Goal: Information Seeking & Learning: Learn about a topic

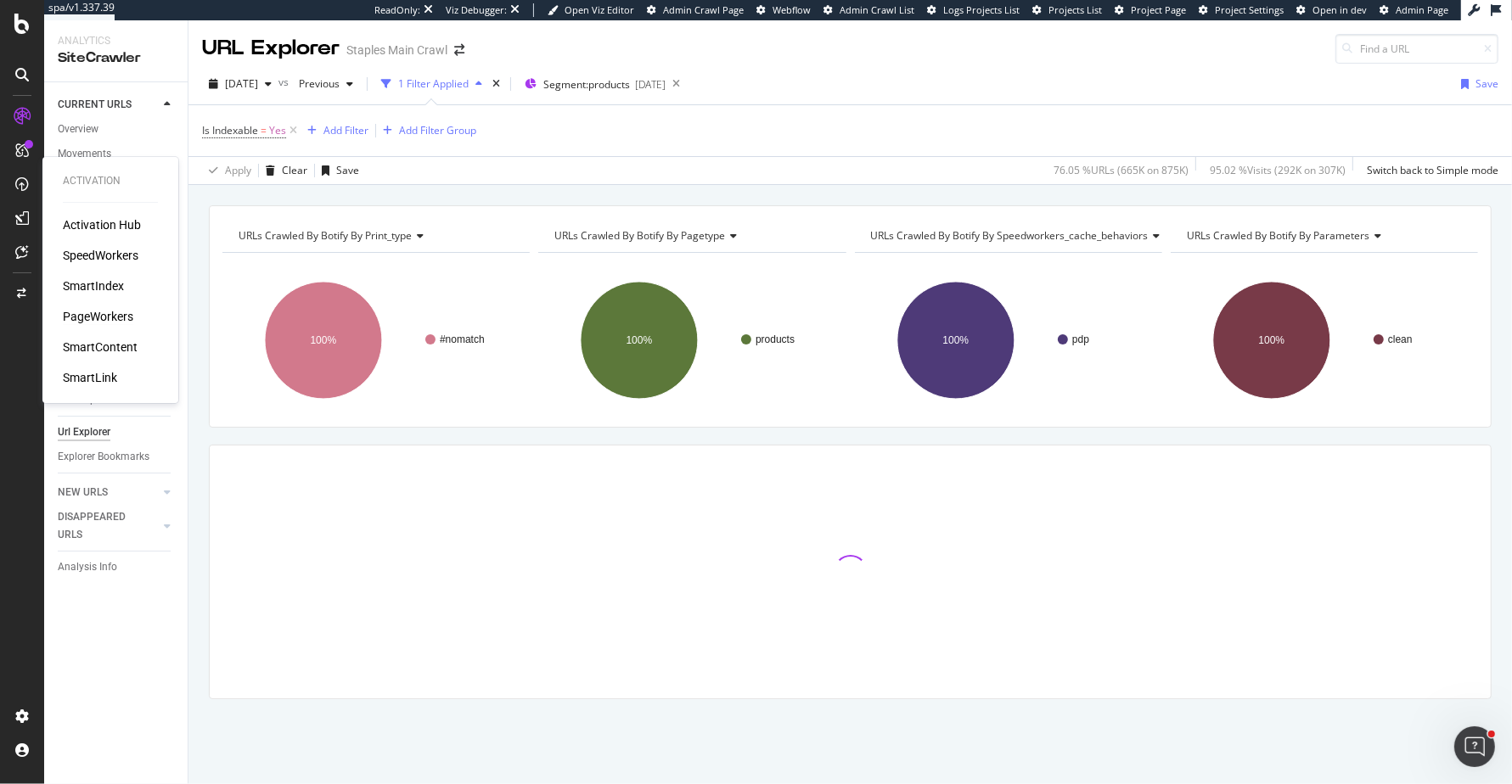
click at [83, 312] on div "PageWorkers" at bounding box center [98, 316] width 70 height 17
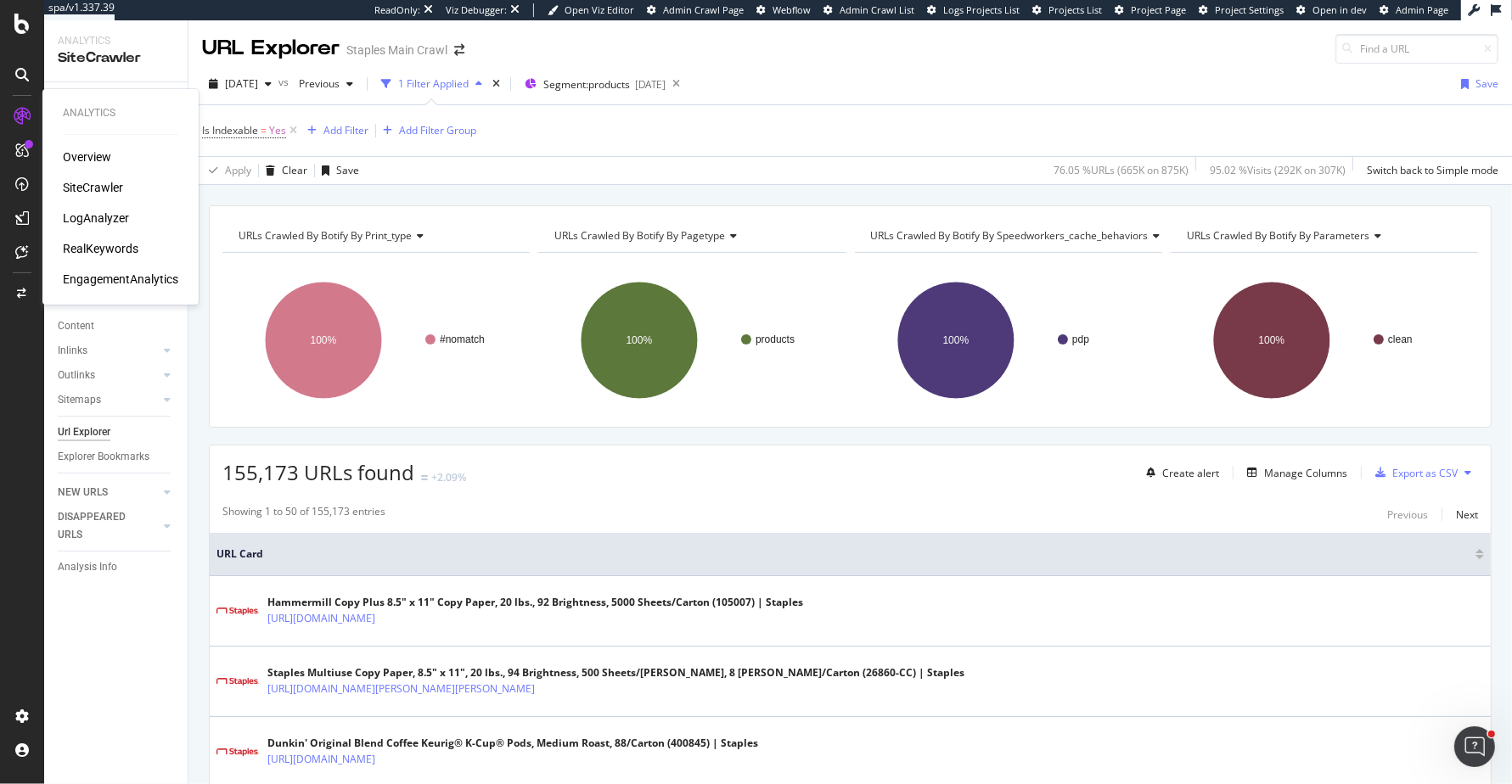
click at [99, 246] on div "RealKeywords" at bounding box center [100, 249] width 75 height 17
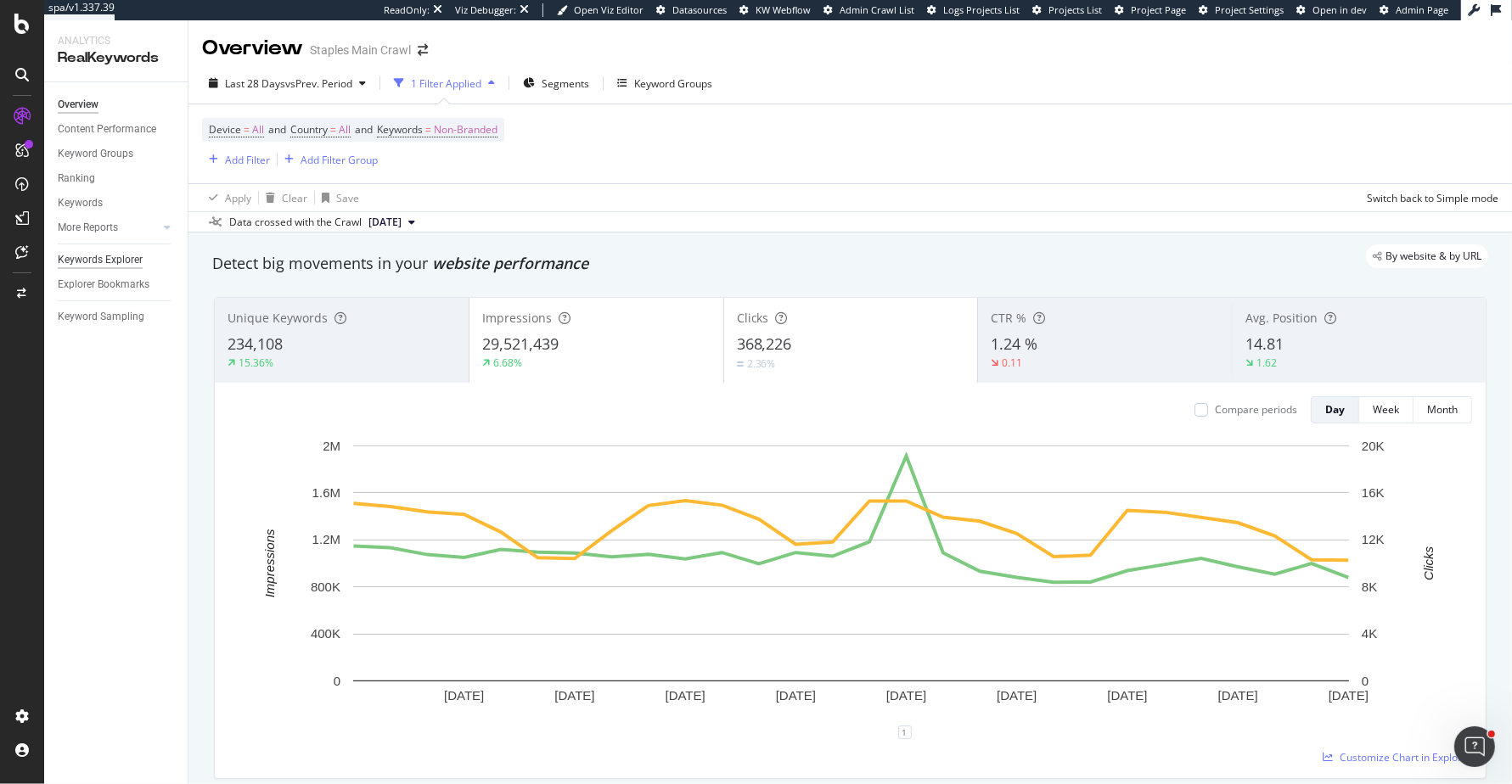
click at [117, 261] on div "Keywords Explorer" at bounding box center [100, 260] width 85 height 18
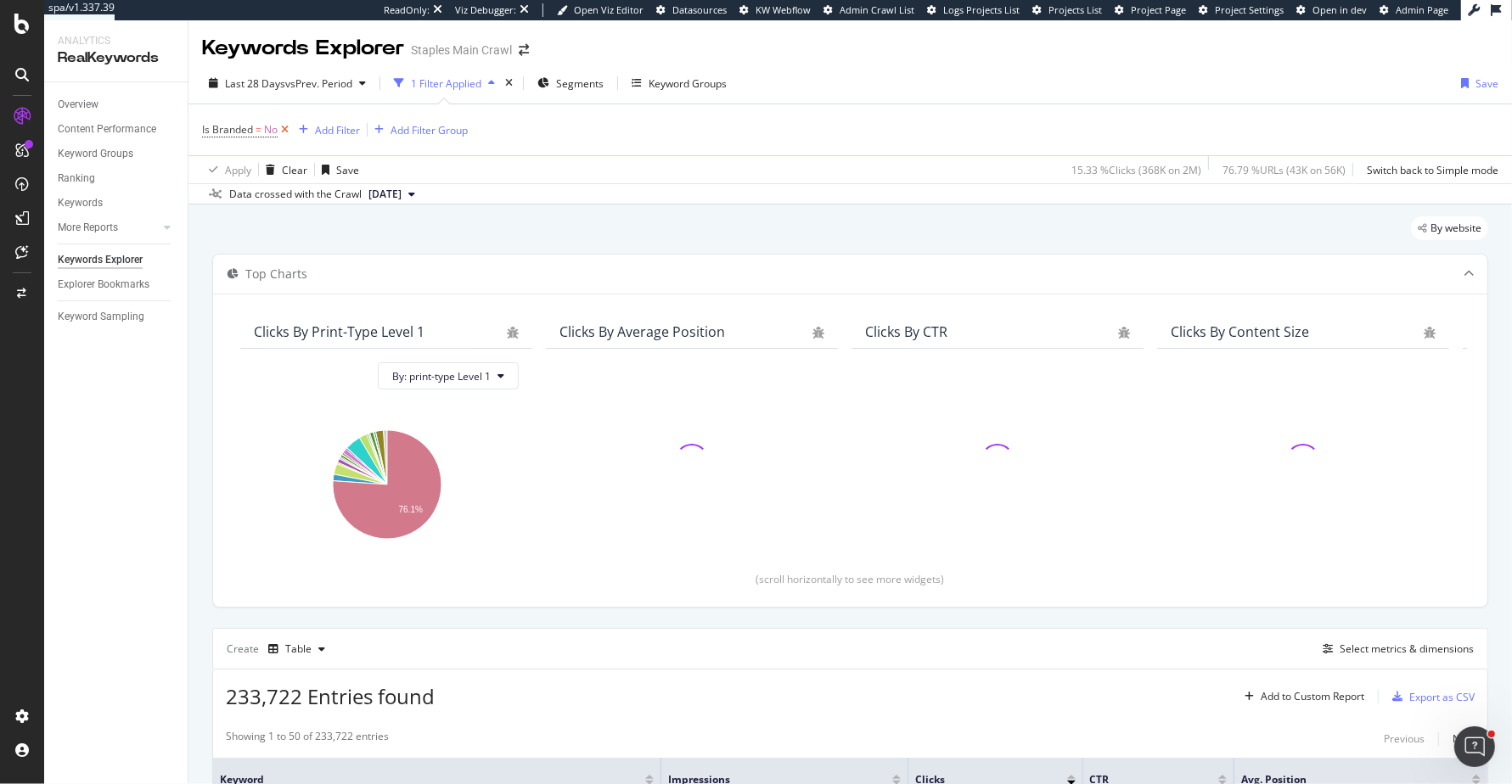
click at [280, 128] on icon at bounding box center [284, 130] width 15 height 17
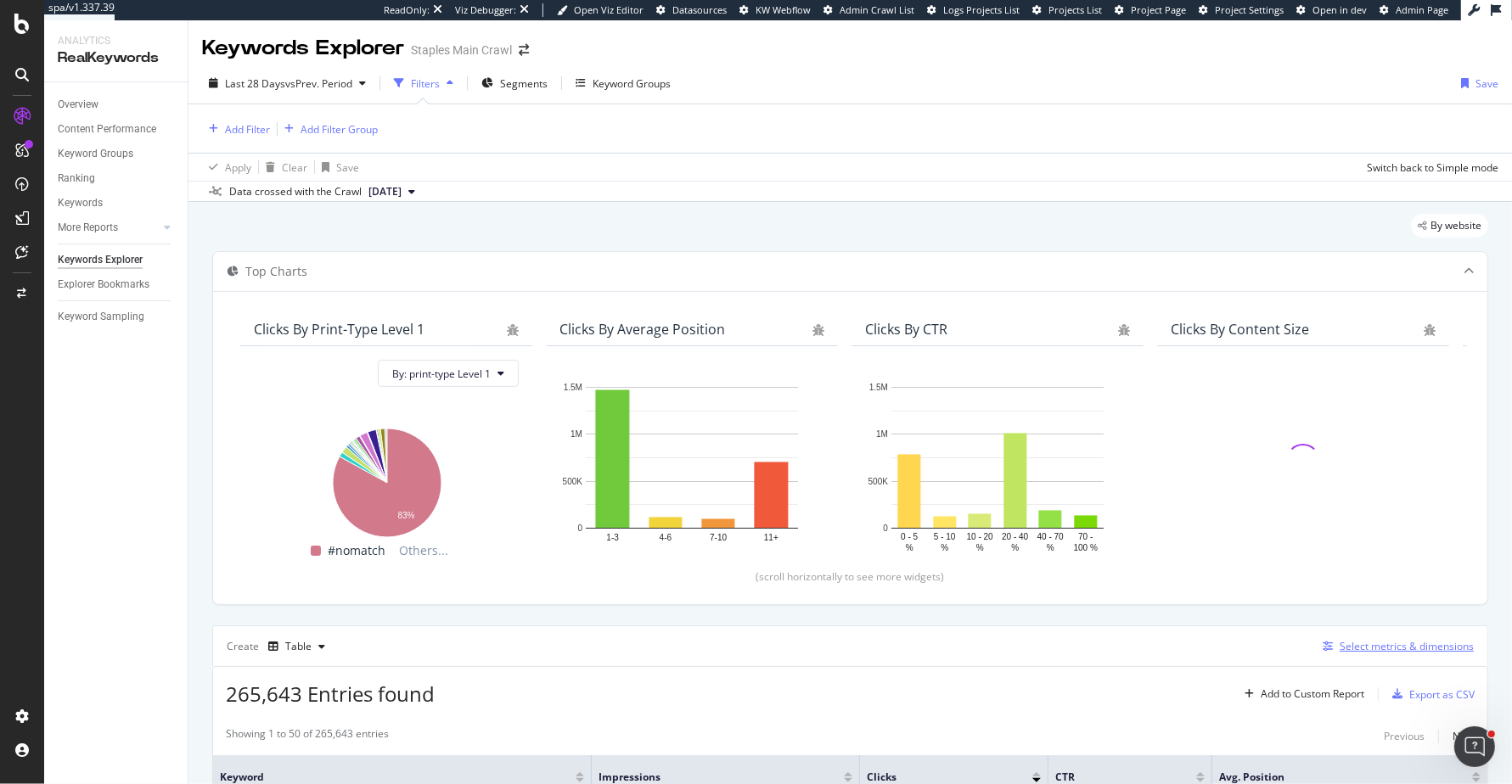
click at [1364, 647] on div "Select metrics & dimensions" at bounding box center [1406, 646] width 134 height 15
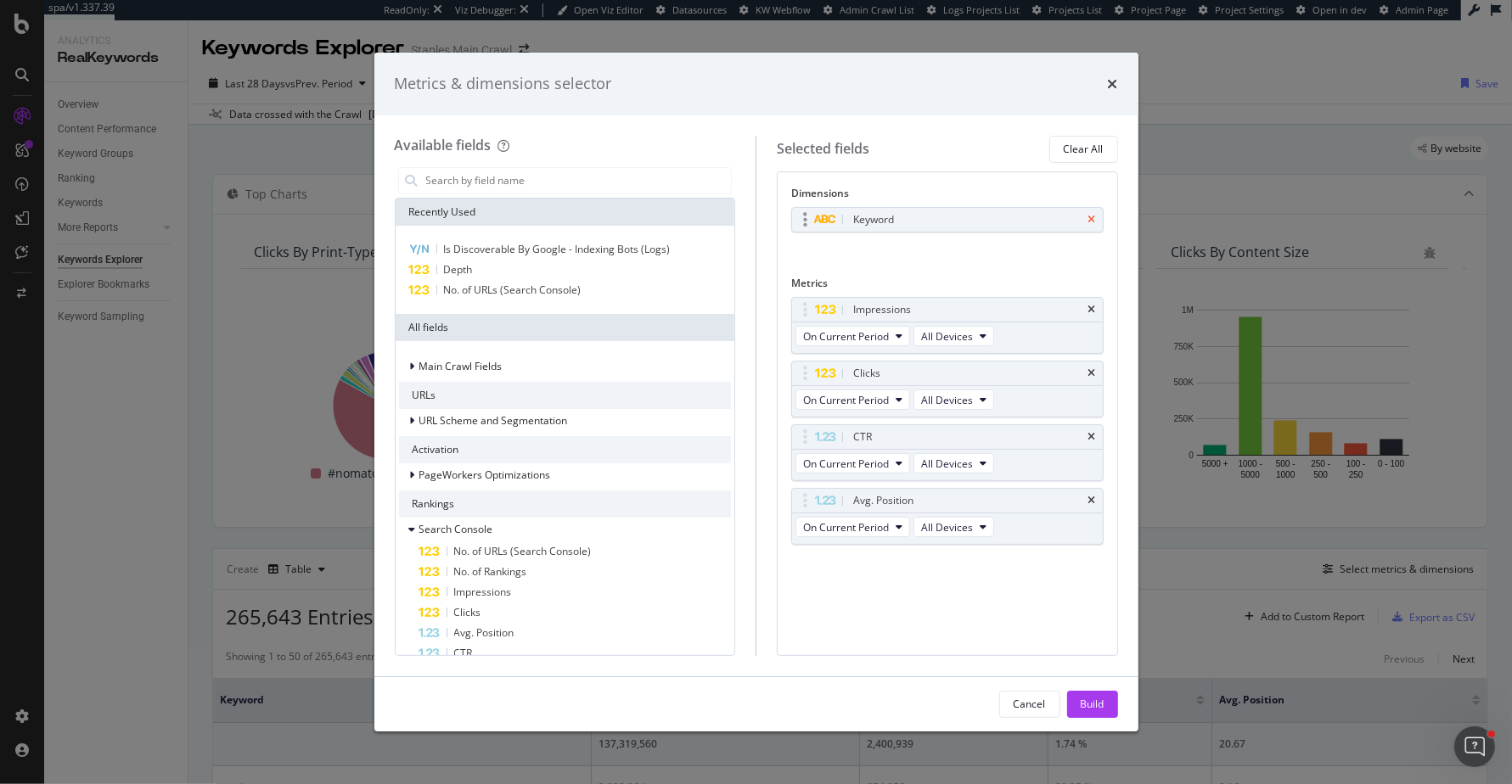
click at [1093, 223] on icon "times" at bounding box center [1092, 220] width 8 height 10
click at [1092, 305] on icon "times" at bounding box center [1092, 305] width 8 height 10
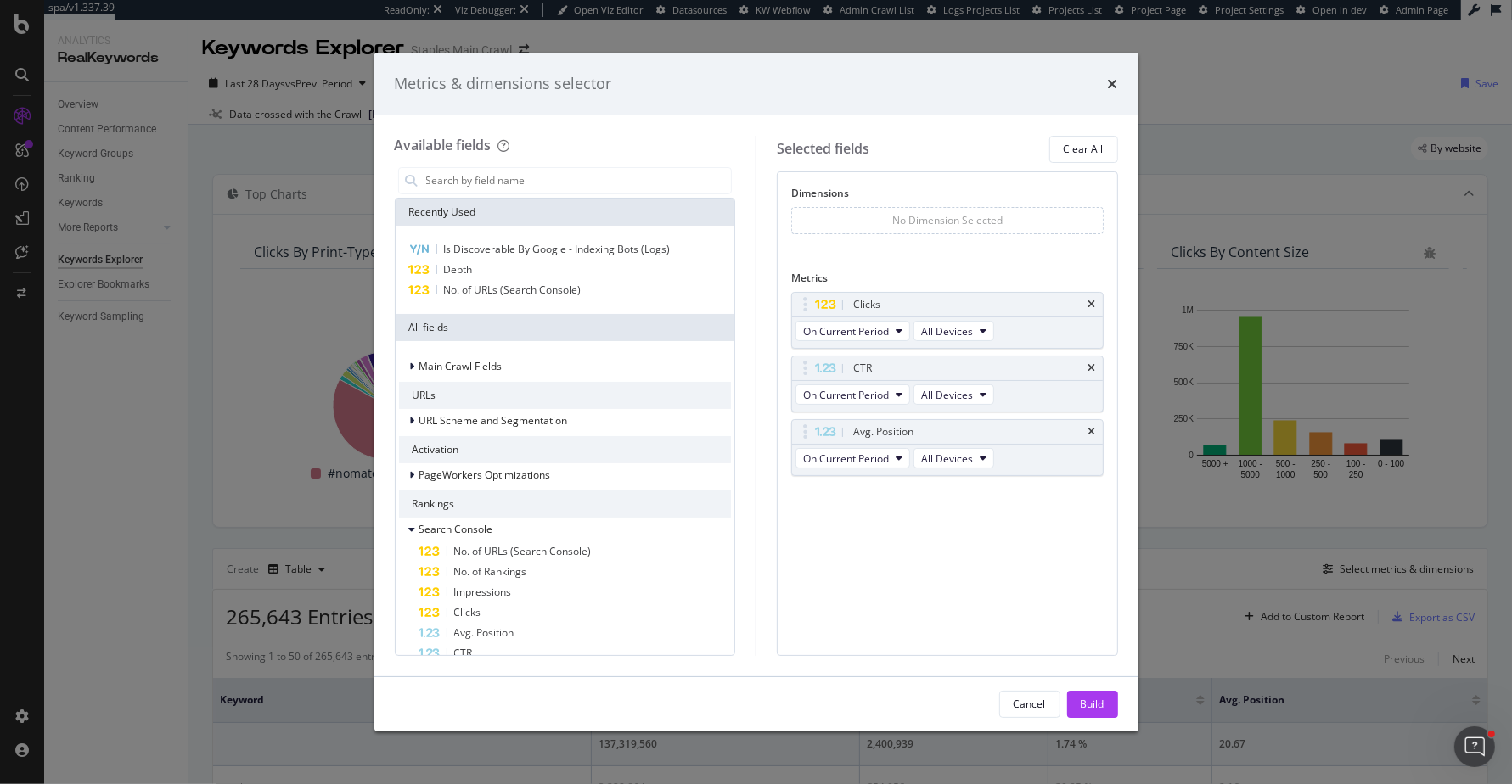
click at [1092, 305] on icon "times" at bounding box center [1092, 305] width 8 height 10
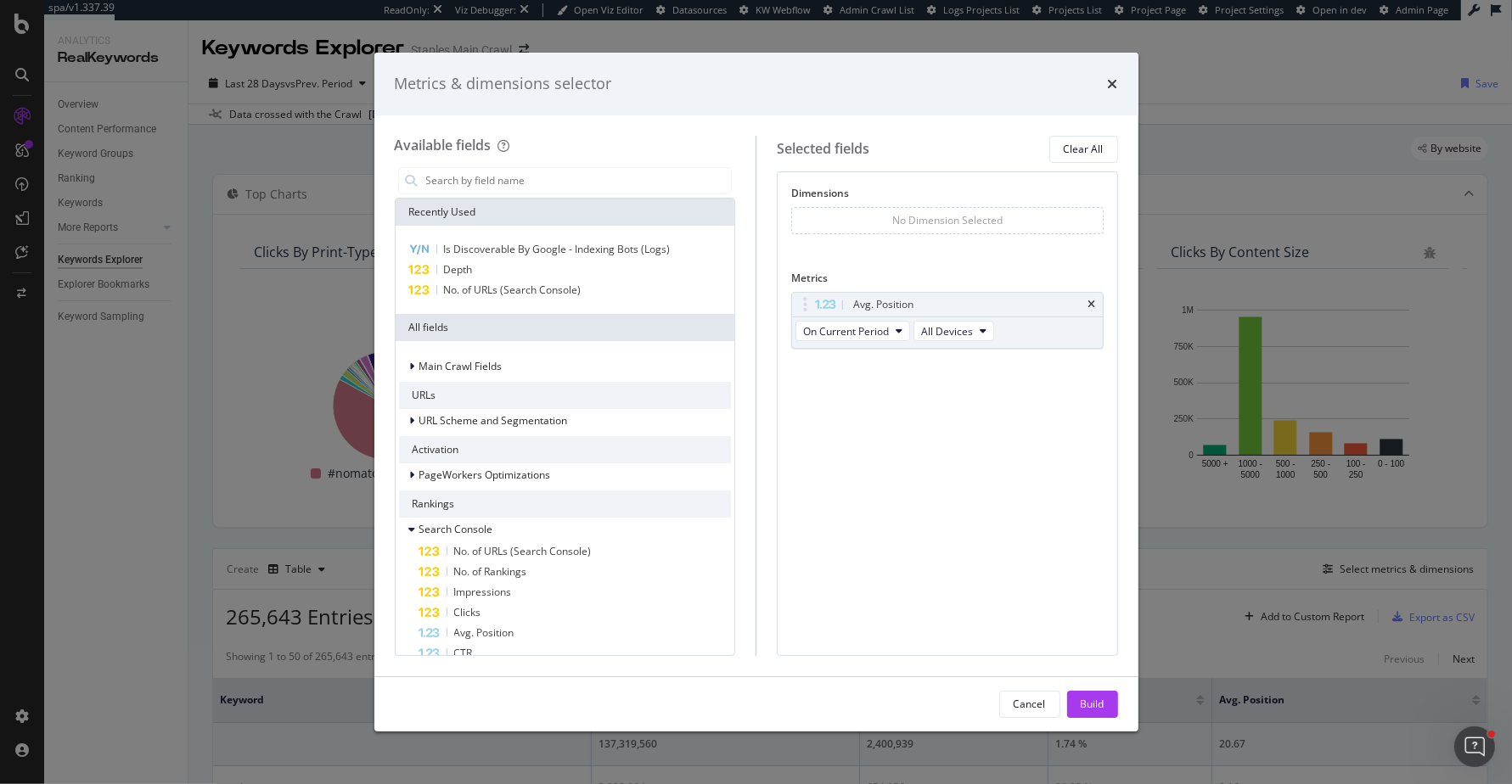
click at [1092, 305] on icon "times" at bounding box center [1092, 305] width 8 height 10
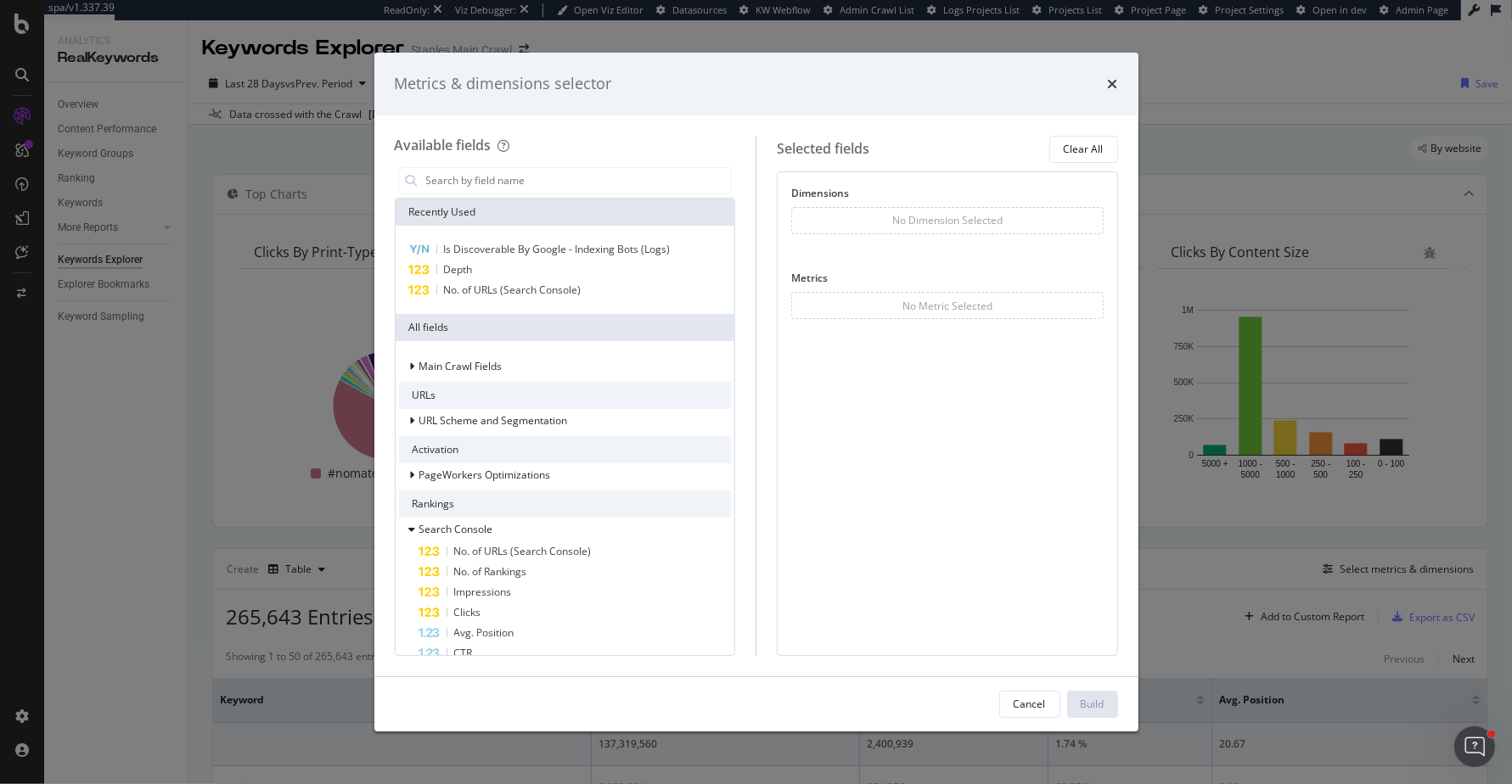
click at [1092, 305] on div "No Metric Selected" at bounding box center [947, 305] width 312 height 27
click at [531, 284] on span "No. of URLs (Search Console)" at bounding box center [513, 290] width 137 height 15
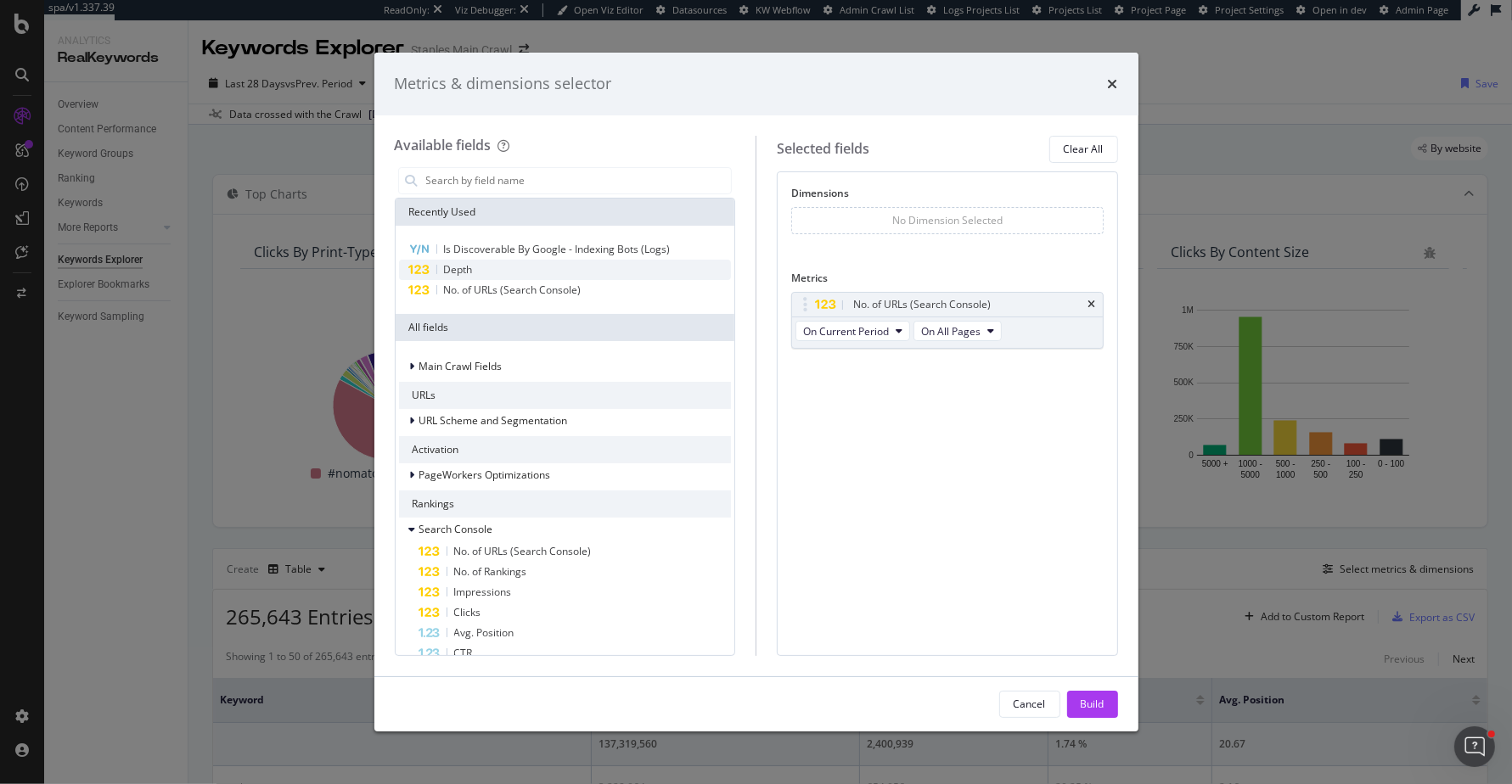
click at [533, 265] on div "Depth" at bounding box center [565, 270] width 333 height 21
click at [541, 248] on span "Is Discoverable By Google - Indexing Bots (Logs)" at bounding box center [558, 249] width 226 height 15
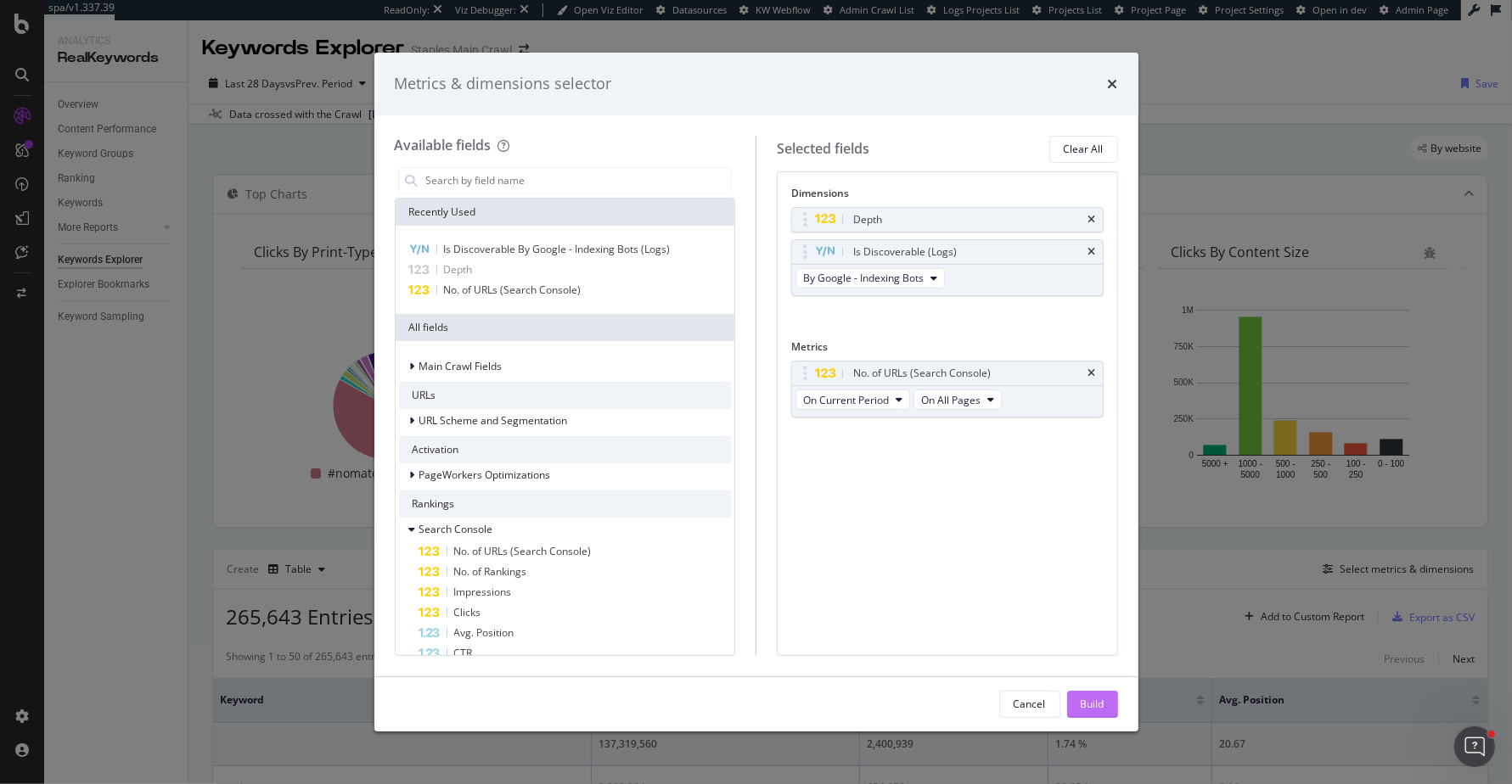
click at [1088, 705] on div "Build" at bounding box center [1092, 704] width 23 height 15
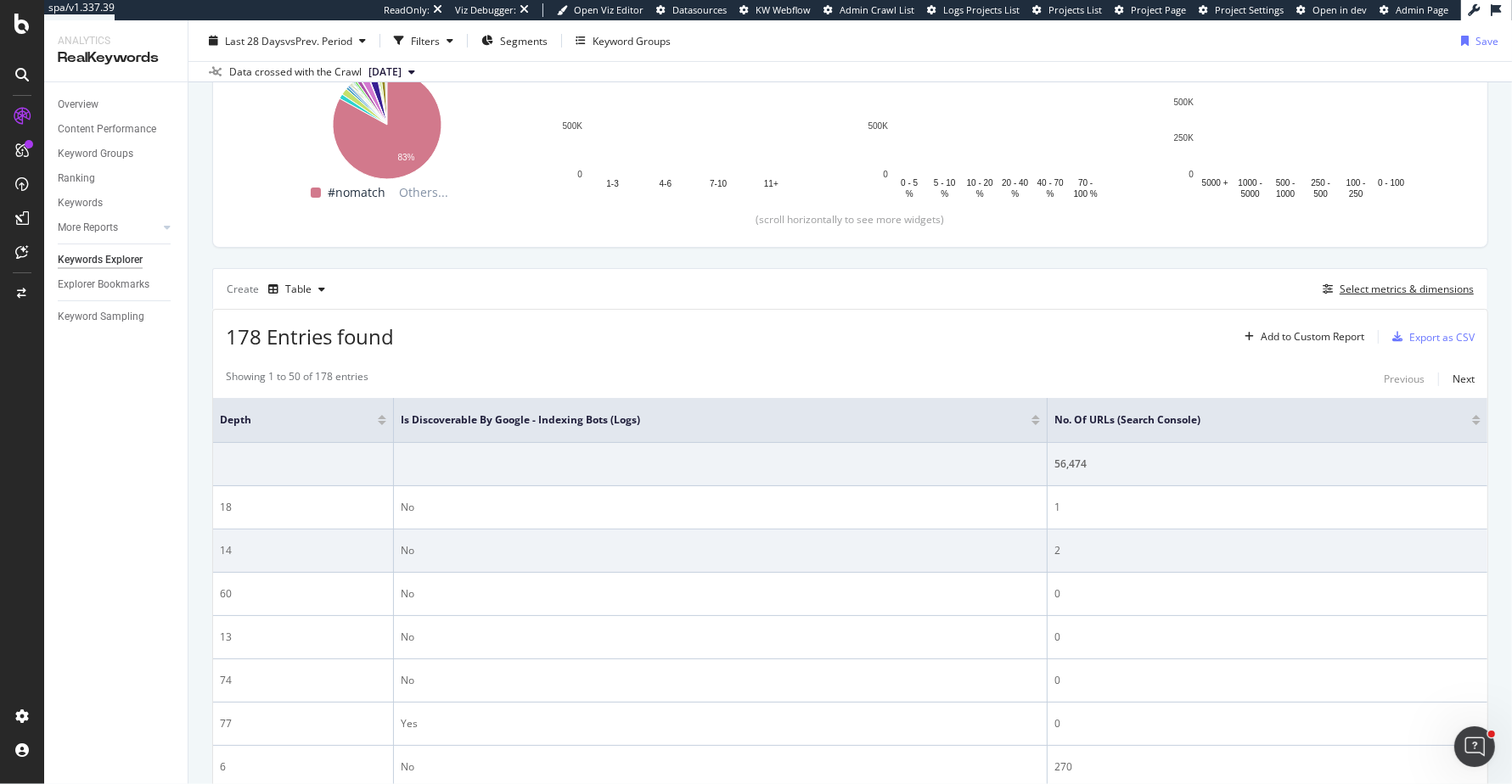
scroll to position [351, 0]
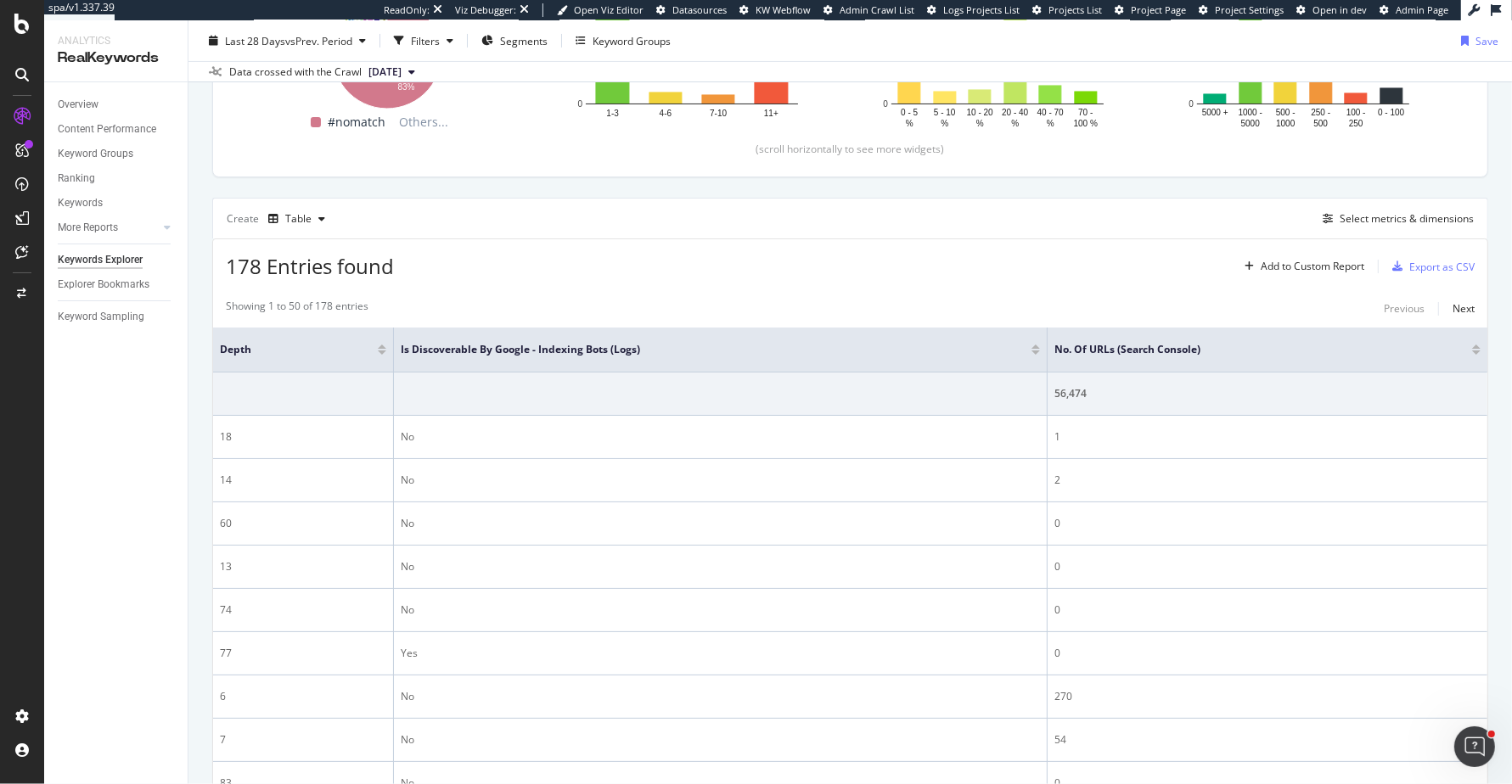
click at [1478, 351] on div at bounding box center [1477, 353] width 9 height 4
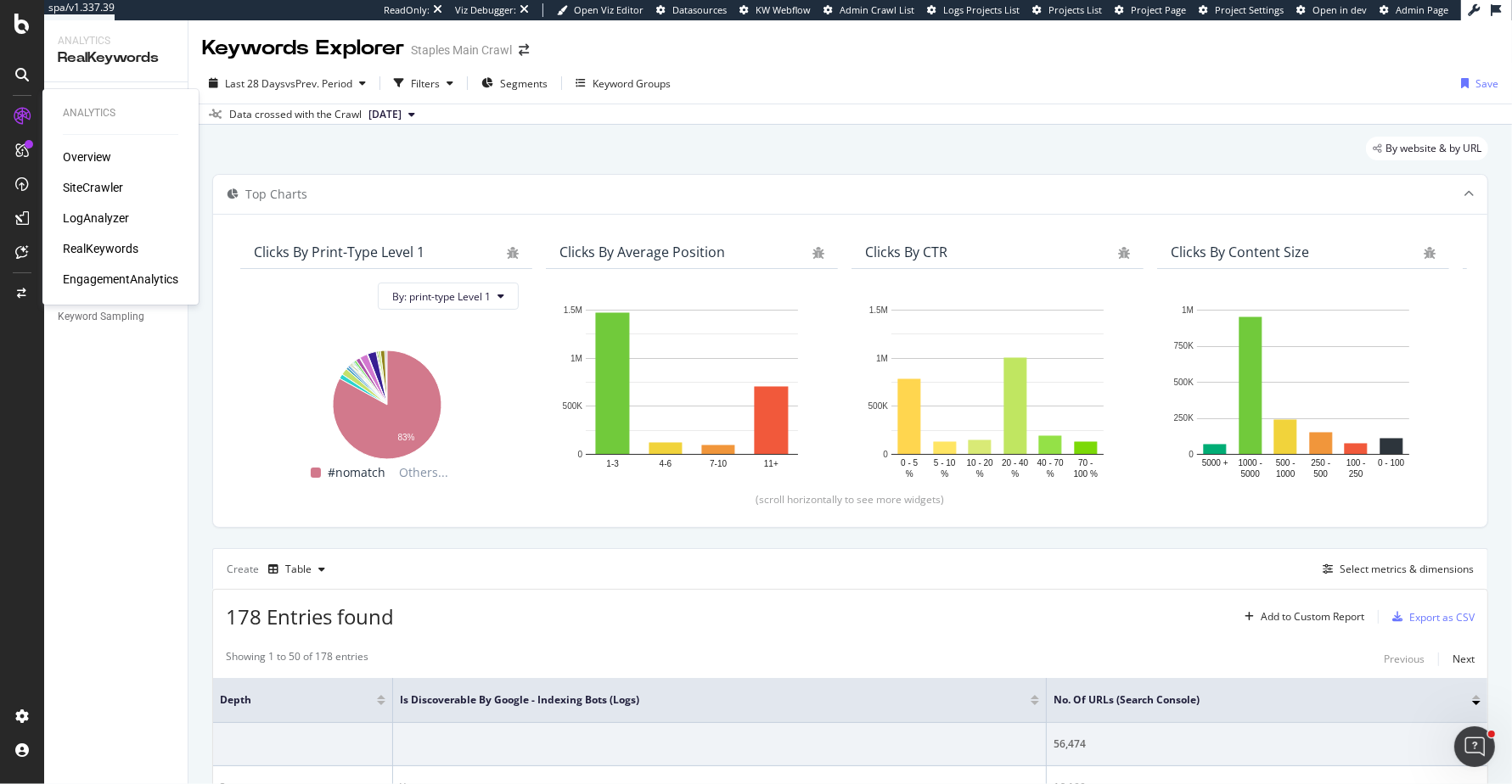
click at [91, 211] on div "LogAnalyzer" at bounding box center [96, 219] width 67 height 17
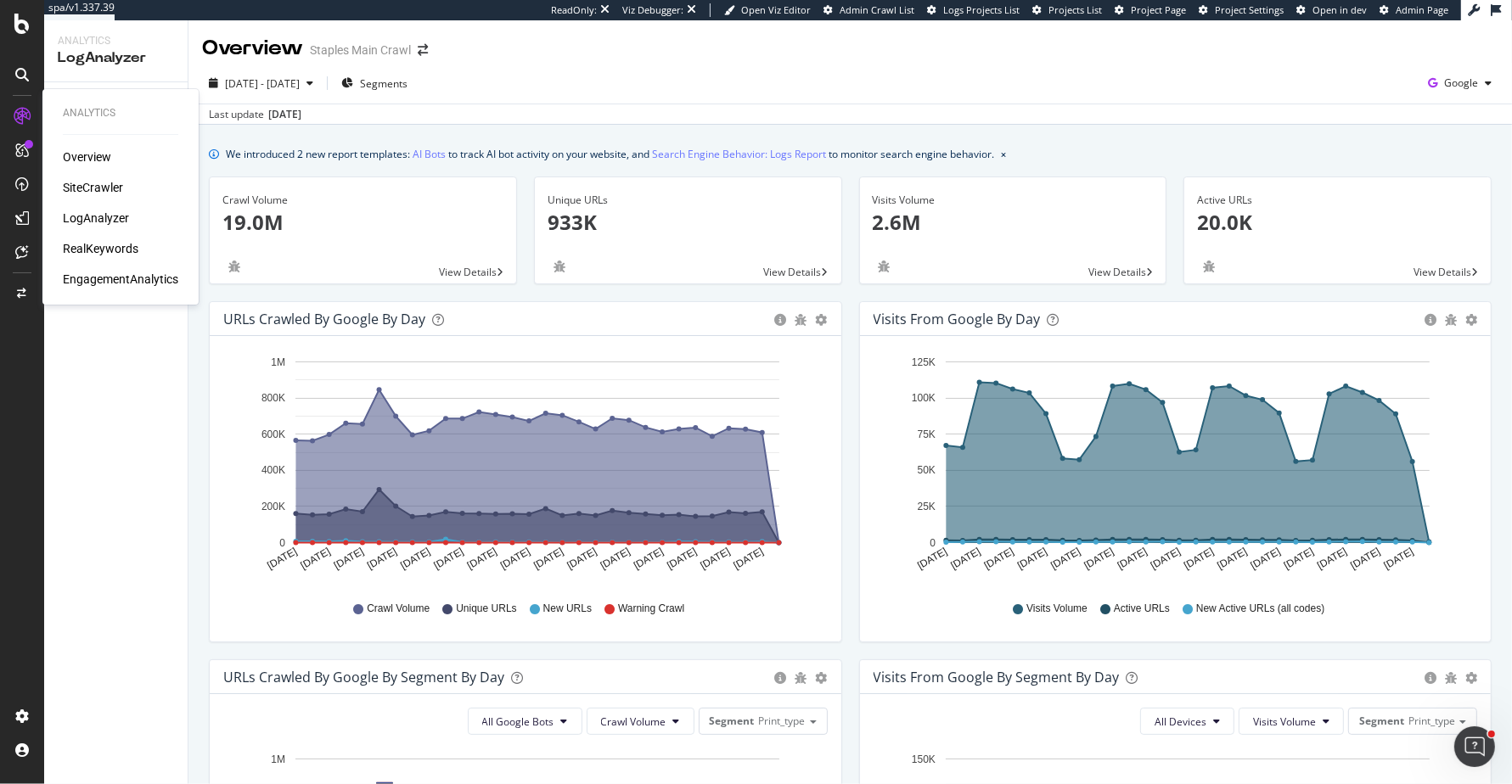
click at [82, 189] on div "SiteCrawler" at bounding box center [93, 188] width 61 height 17
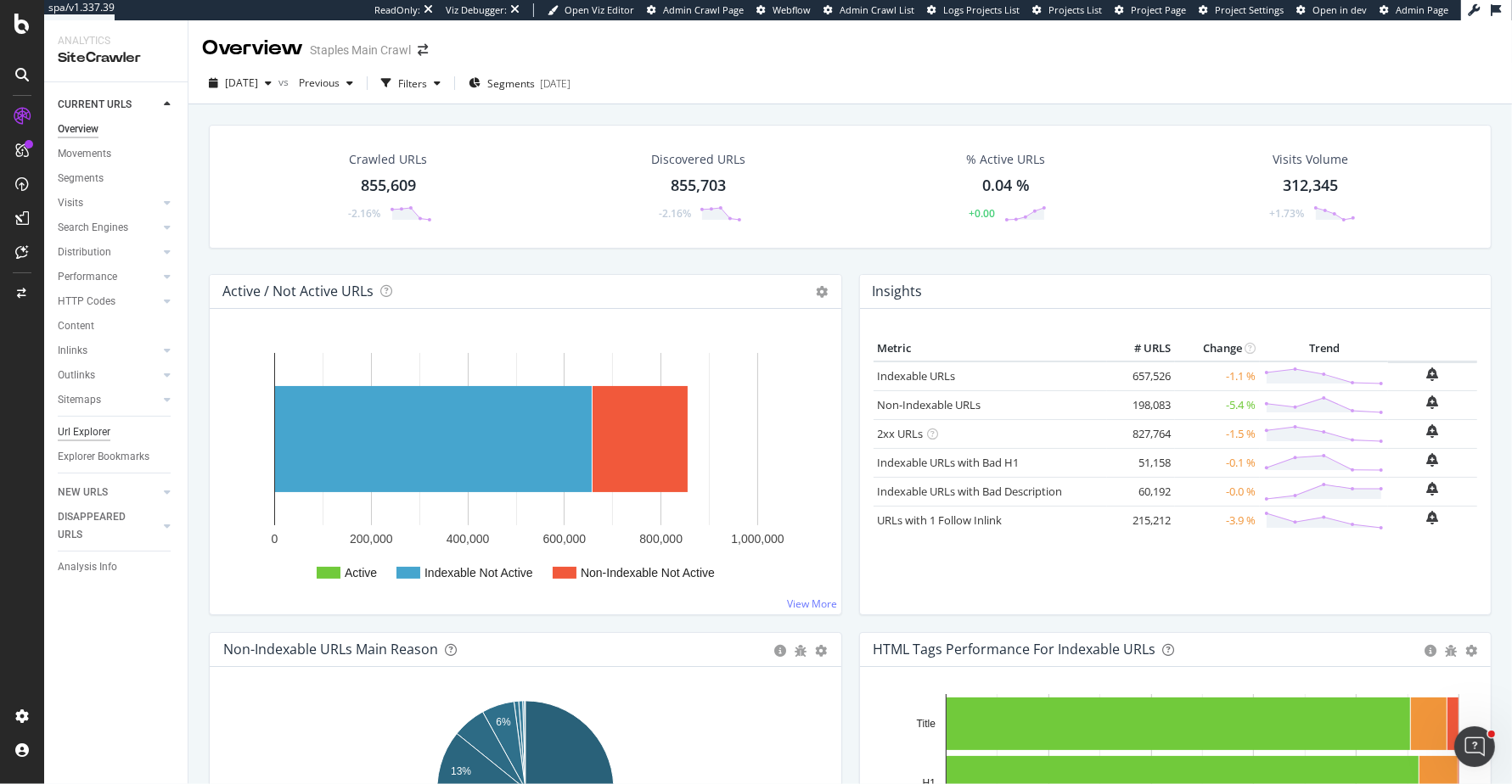
click at [70, 429] on div "Url Explorer" at bounding box center [84, 432] width 53 height 18
